Goal: Navigation & Orientation: Find specific page/section

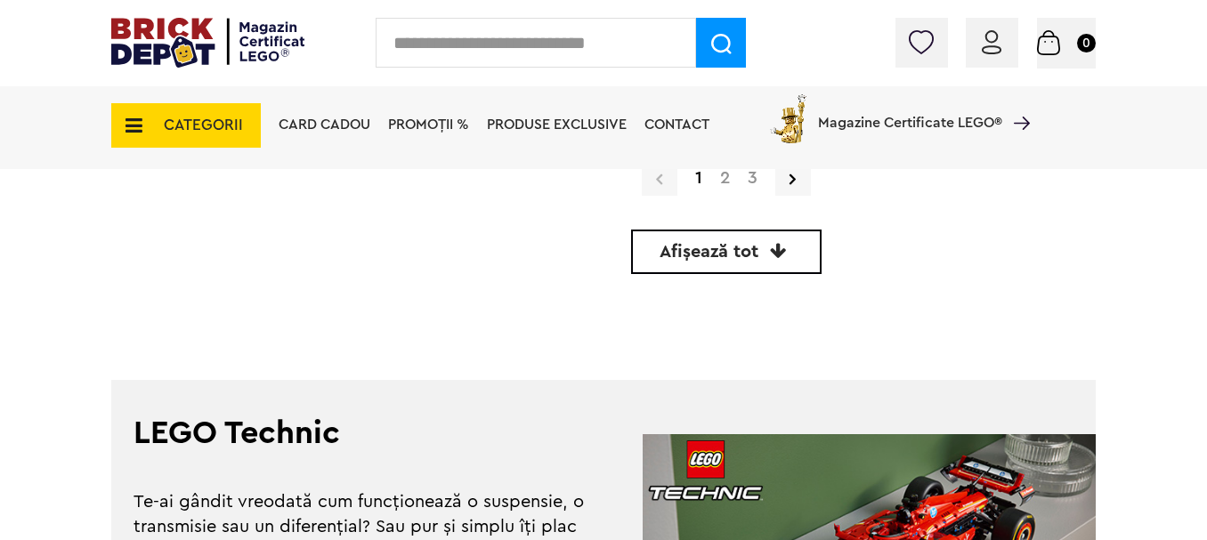
scroll to position [4549, 0]
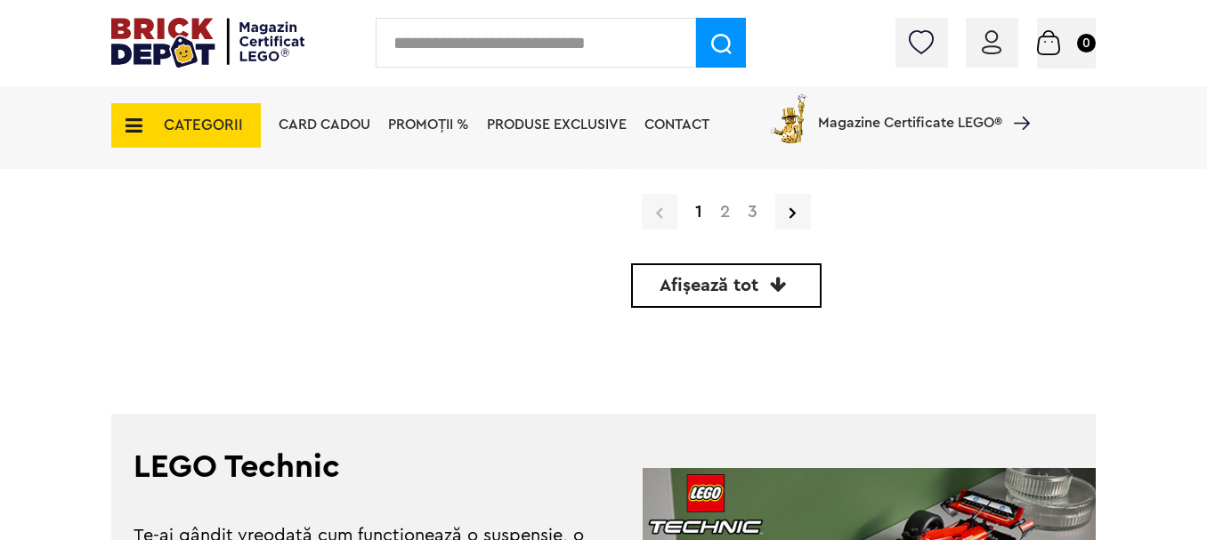
click at [721, 170] on div "Card Cadou PROMOȚII % Produse exclusive Contact Magazine Certificate LEGO®" at bounding box center [650, 126] width 760 height 87
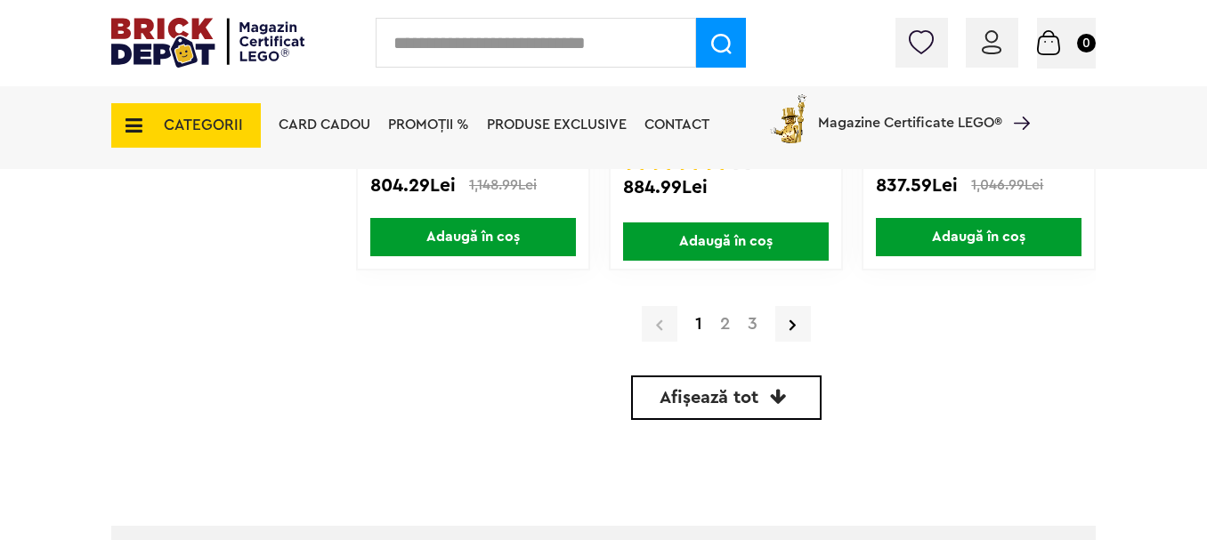
scroll to position [4403, 0]
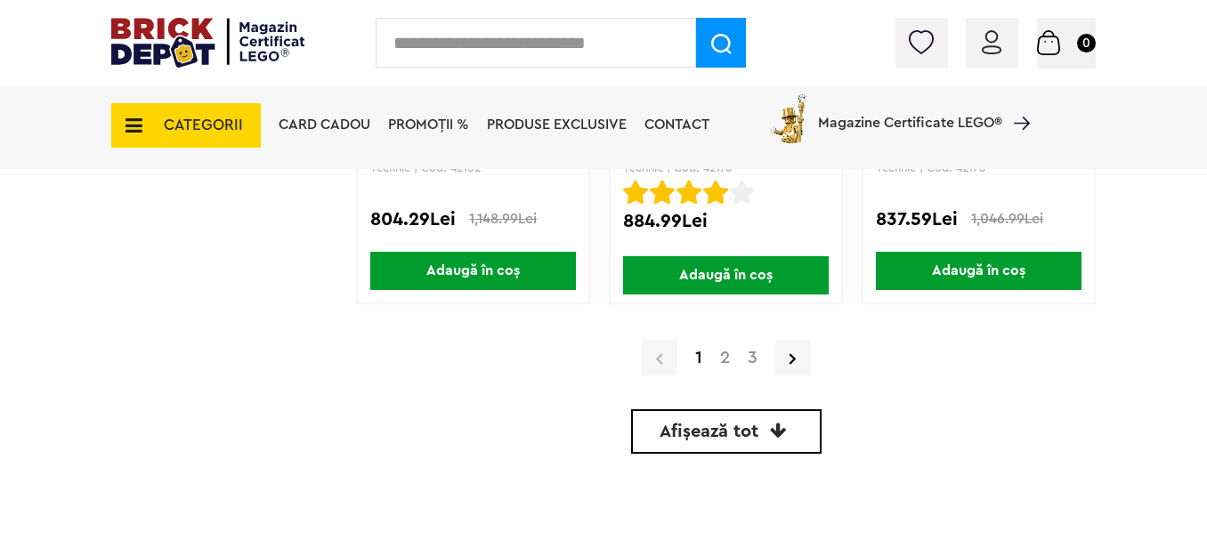
click at [724, 363] on link "2" at bounding box center [725, 358] width 28 height 18
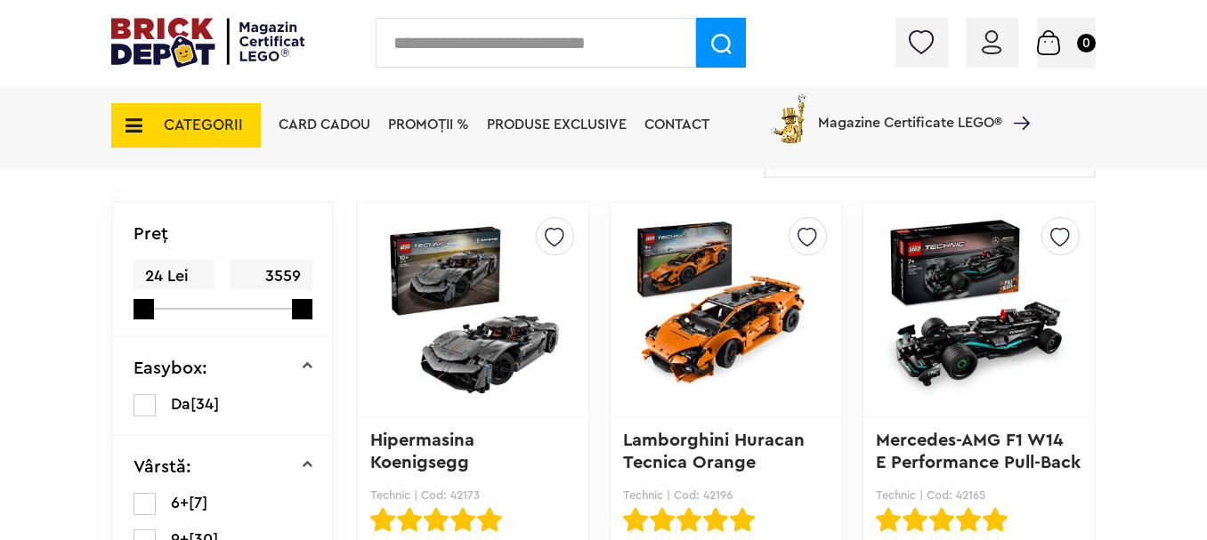
scroll to position [474, 0]
